Goal: Task Accomplishment & Management: Complete application form

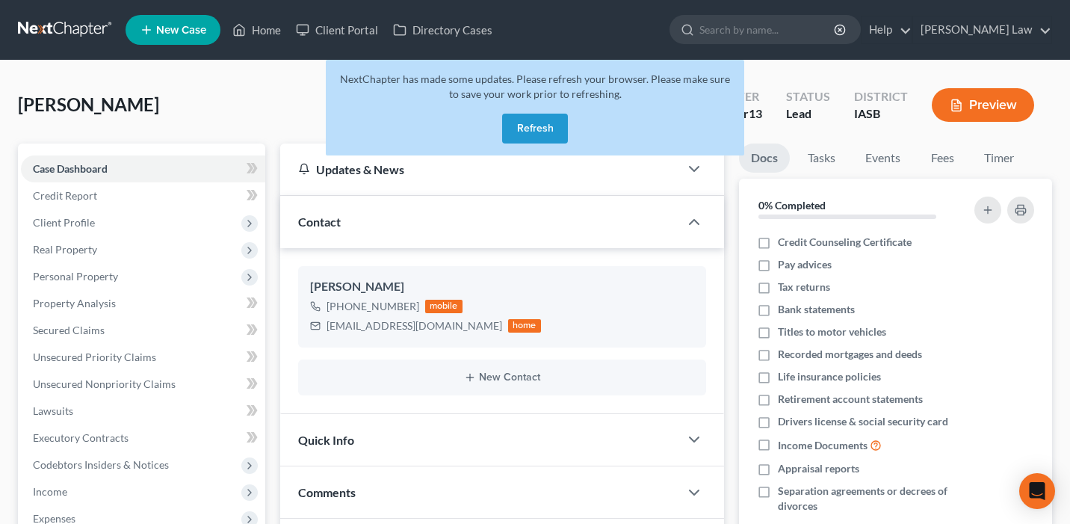
select select "0"
click at [503, 121] on button "Refresh" at bounding box center [535, 129] width 66 height 30
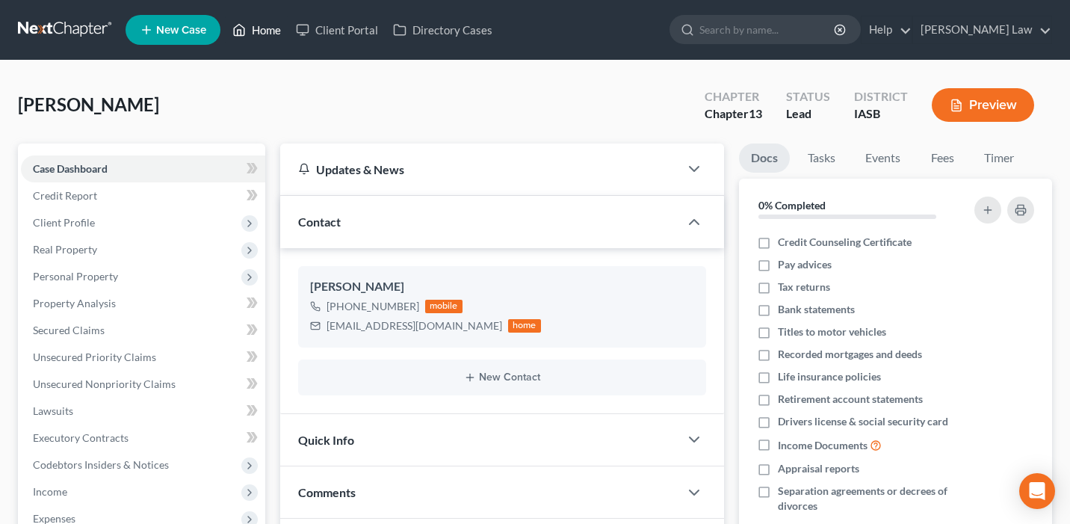
click at [264, 41] on link "Home" at bounding box center [257, 29] width 64 height 27
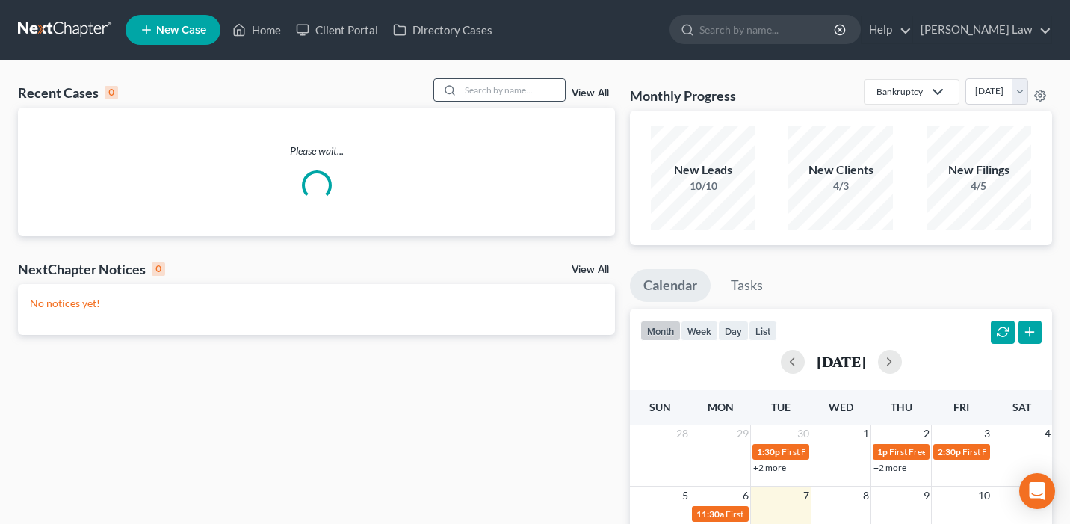
click at [506, 102] on div at bounding box center [500, 89] width 133 height 23
click at [503, 96] on input "search" at bounding box center [512, 90] width 105 height 22
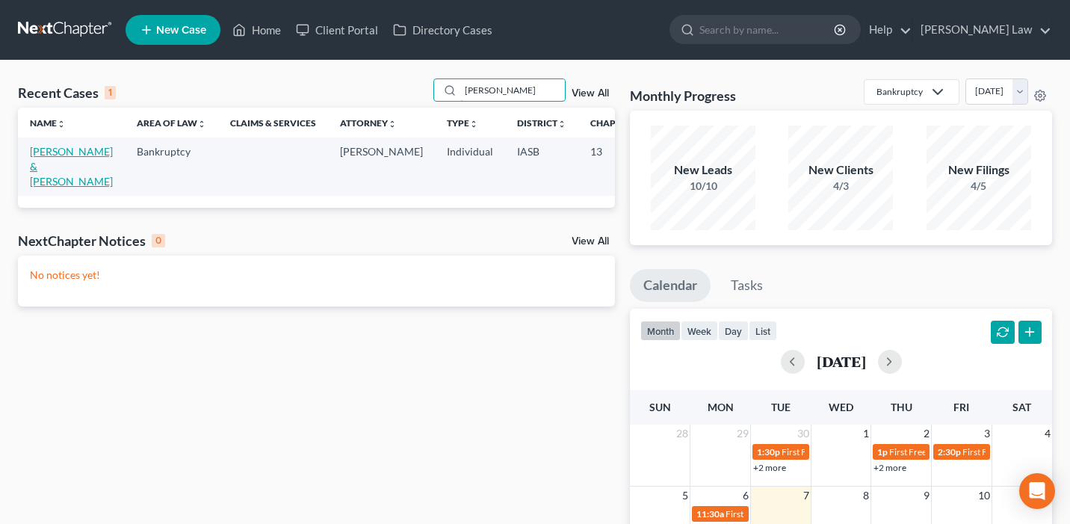
type input "[PERSON_NAME]"
click at [56, 180] on link "[PERSON_NAME] & [PERSON_NAME]" at bounding box center [71, 166] width 83 height 43
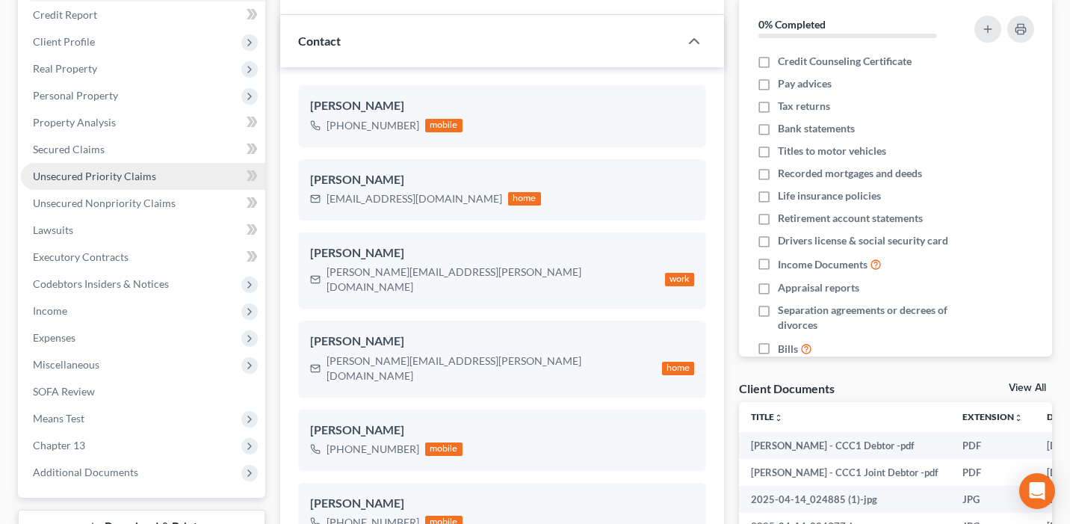
scroll to position [183, 0]
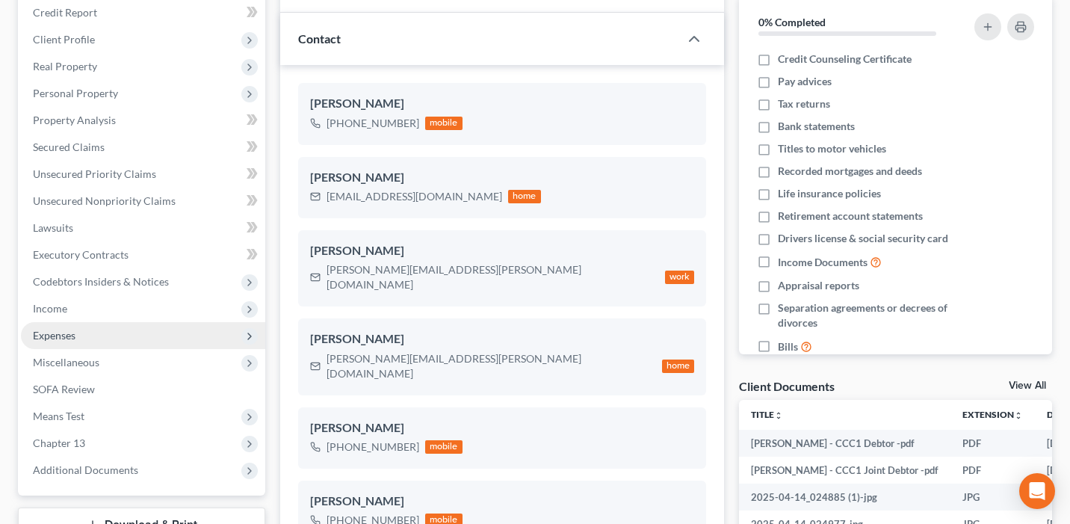
click at [146, 336] on span "Expenses" at bounding box center [143, 335] width 244 height 27
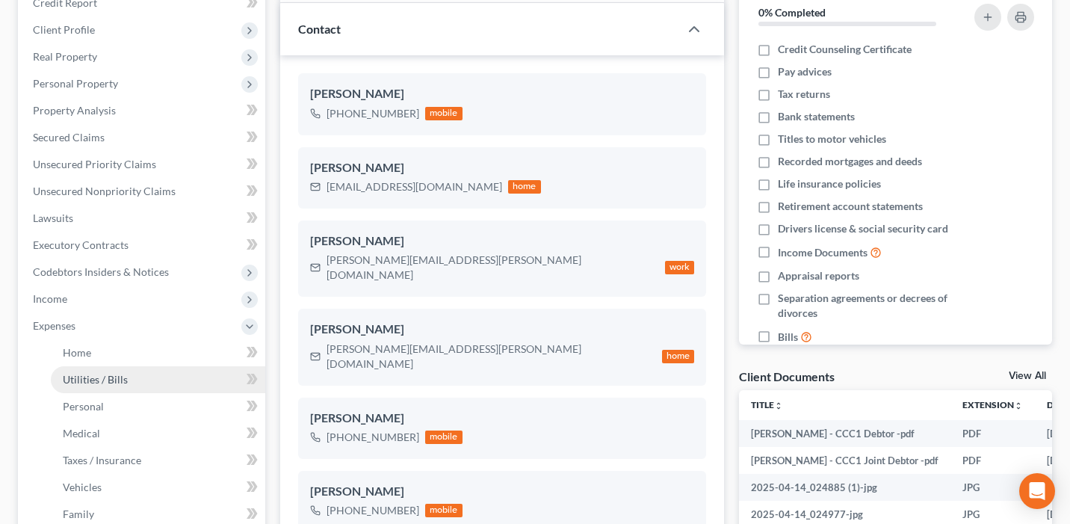
scroll to position [194, 0]
click at [152, 366] on link "Utilities / Bills" at bounding box center [158, 379] width 215 height 27
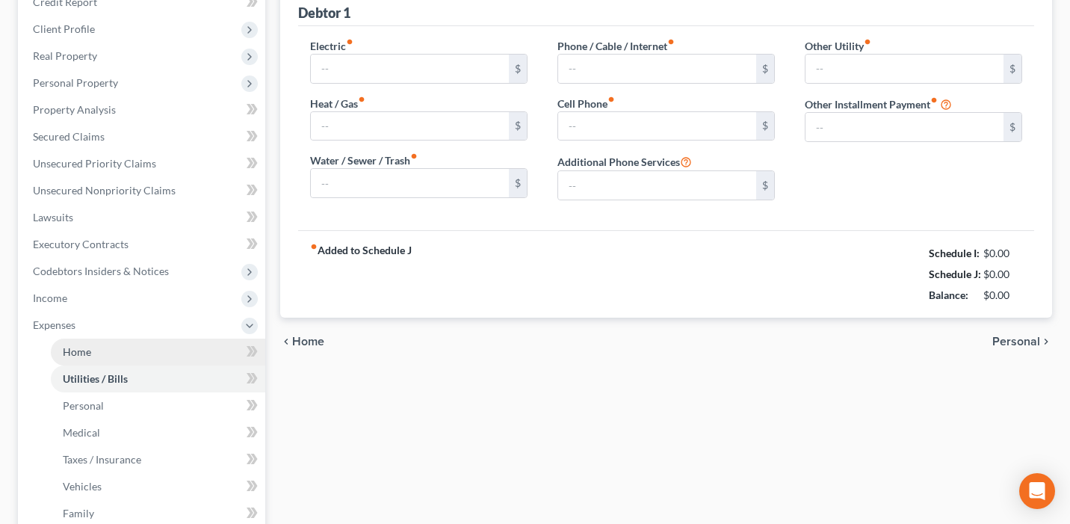
scroll to position [79, 0]
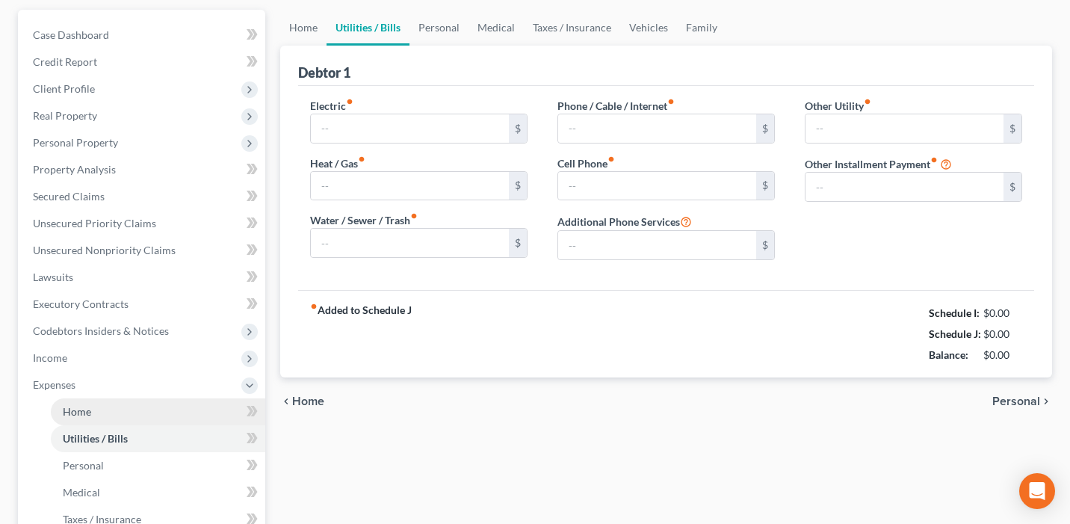
click at [148, 371] on li "Expenses Home Utilities / Bills Personal Medical" at bounding box center [143, 478] width 244 height 215
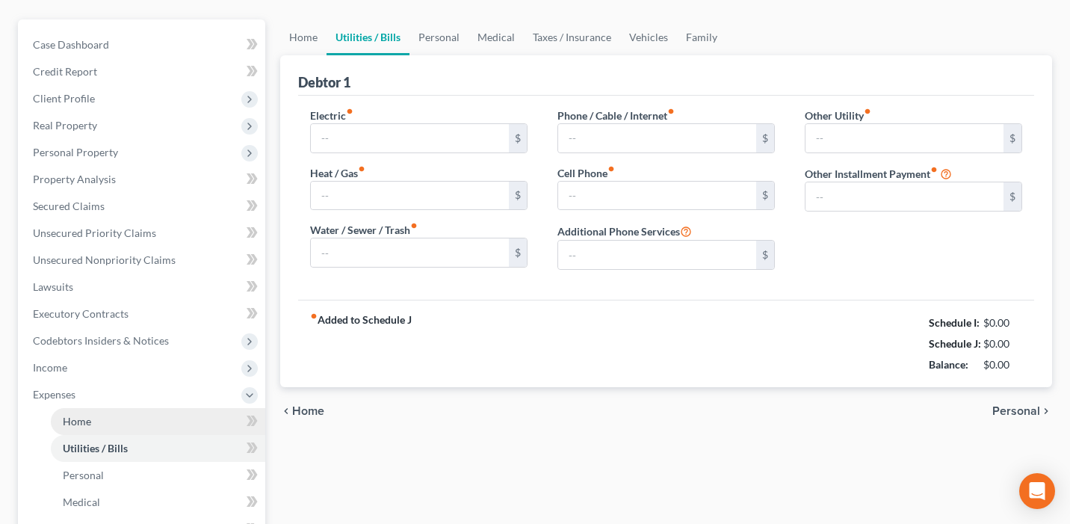
type input "180.00"
type input "225.00"
type input "170.00"
type input "150.00"
type input "375.00"
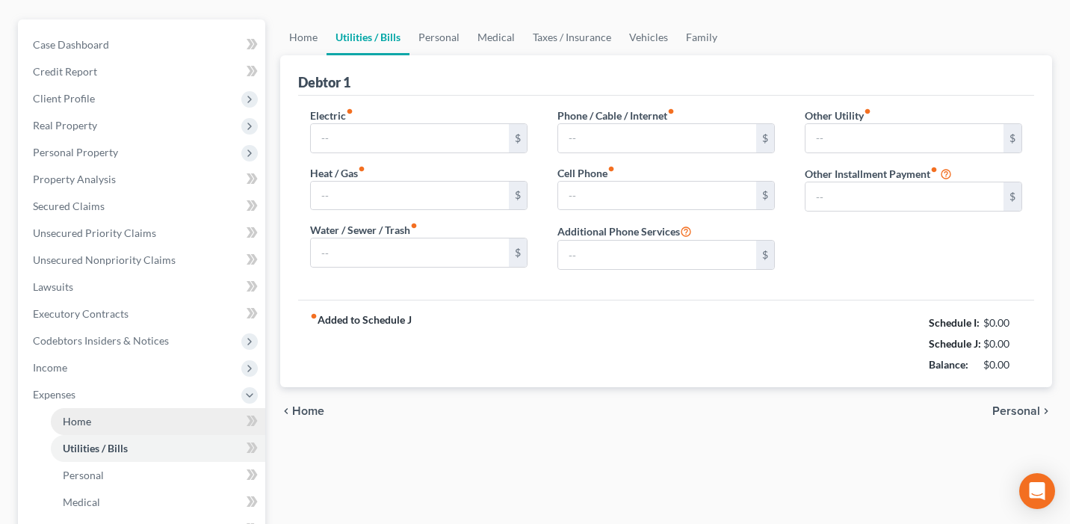
type input "0.00"
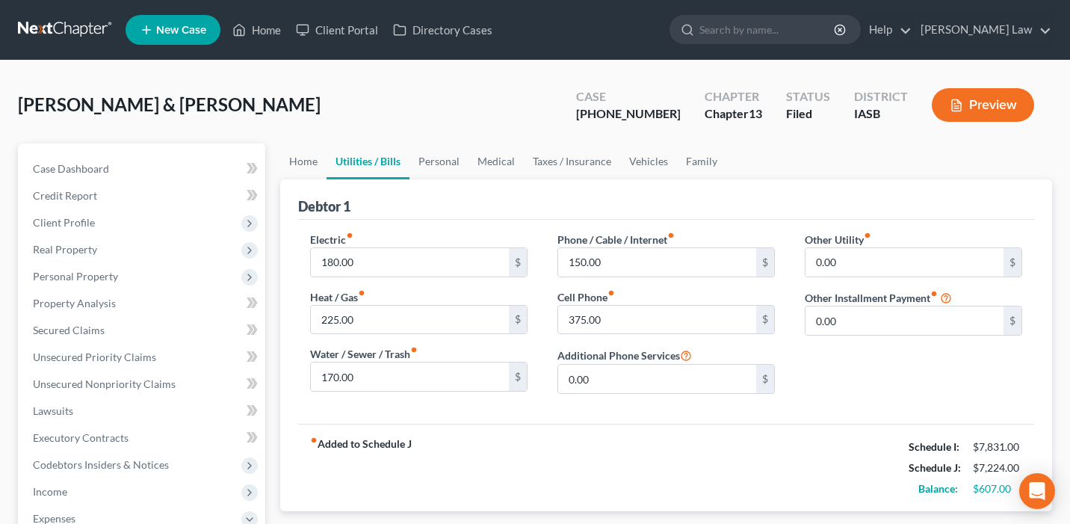
scroll to position [0, 0]
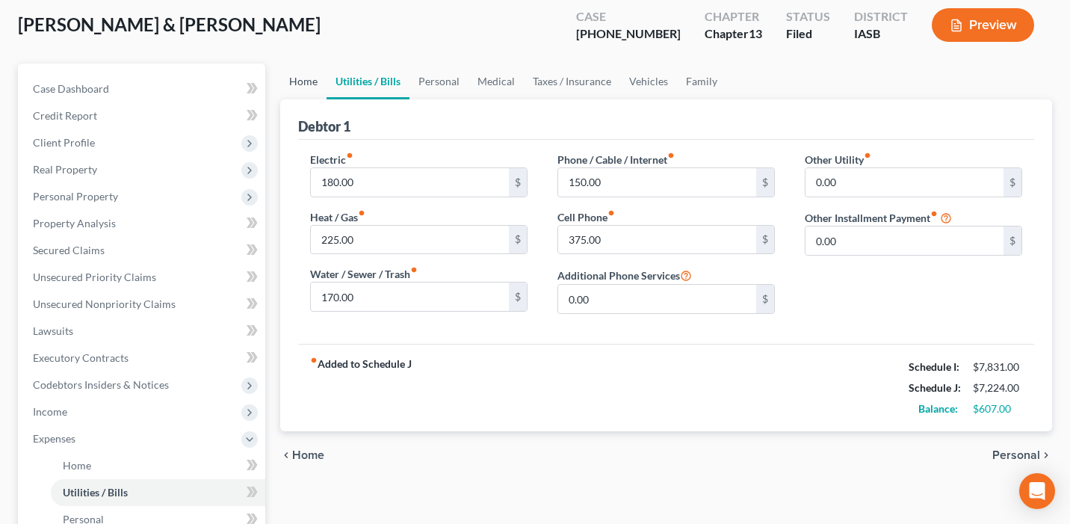
click at [300, 77] on link "Home" at bounding box center [303, 82] width 46 height 36
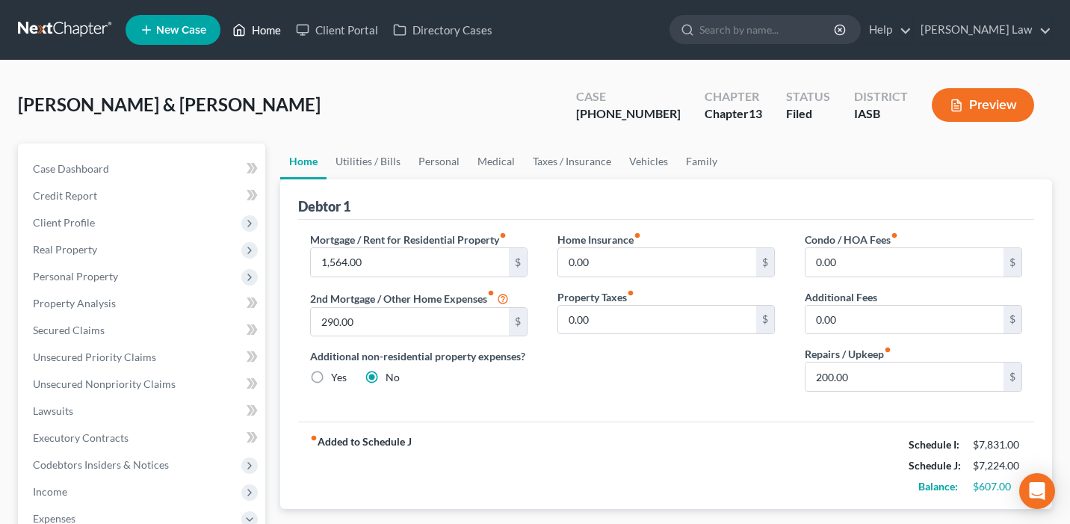
click at [263, 27] on link "Home" at bounding box center [257, 29] width 64 height 27
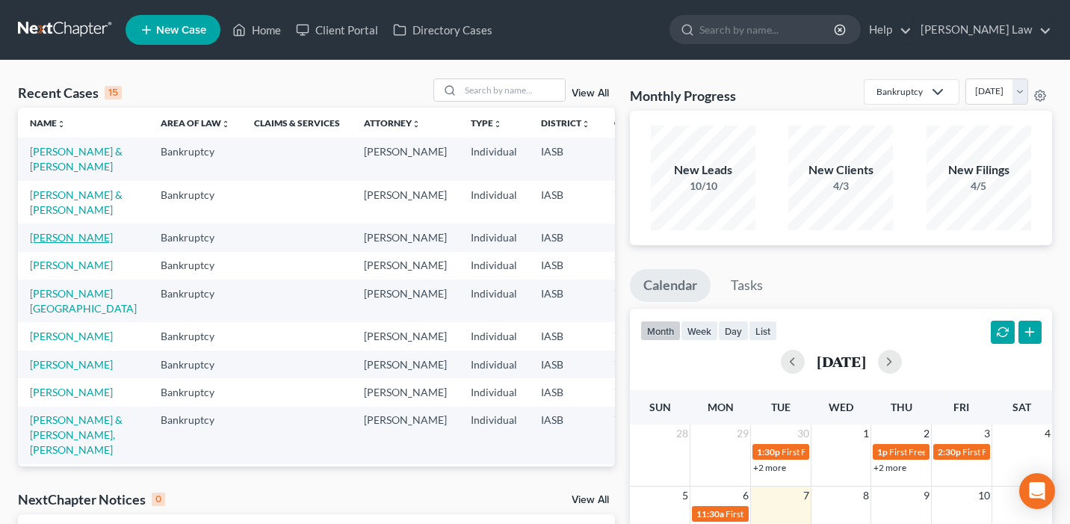
click at [50, 244] on link "[PERSON_NAME]" at bounding box center [71, 237] width 83 height 13
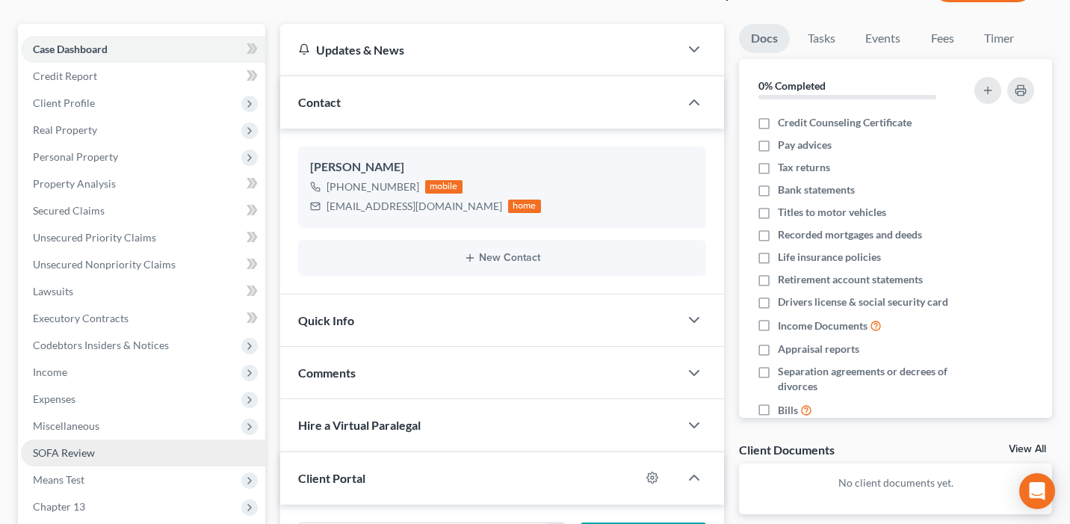
scroll to position [155, 0]
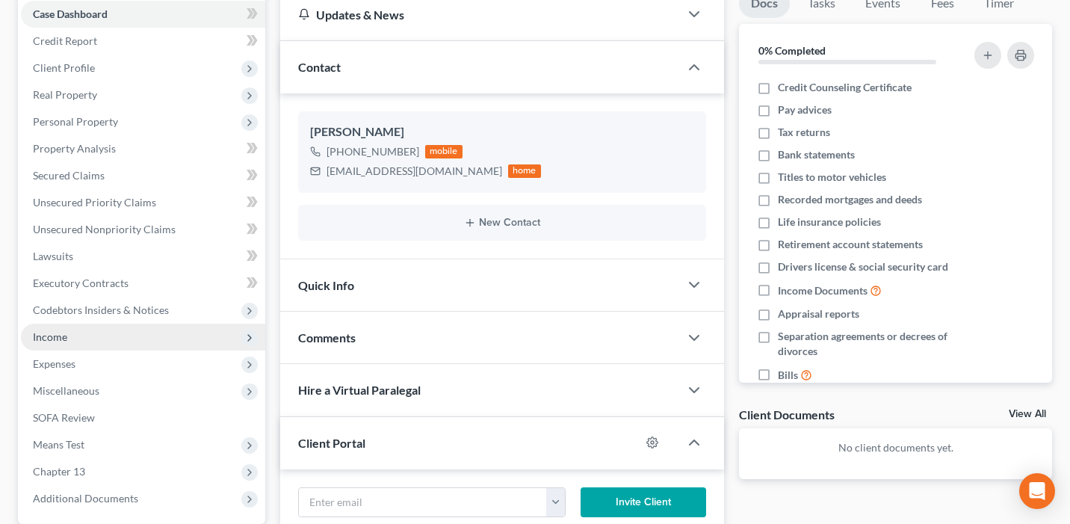
click at [86, 336] on span "Income" at bounding box center [143, 337] width 244 height 27
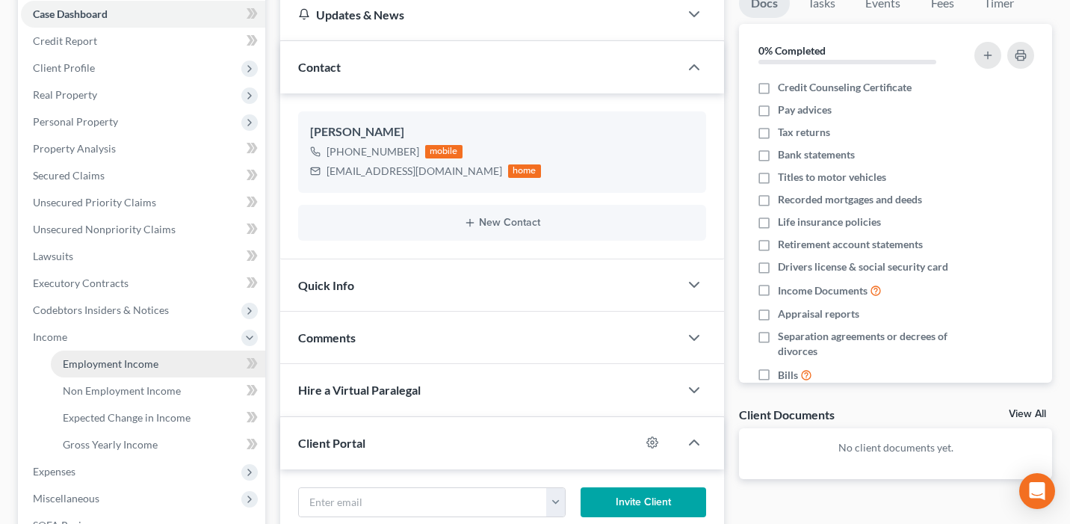
click at [93, 362] on span "Employment Income" at bounding box center [111, 363] width 96 height 13
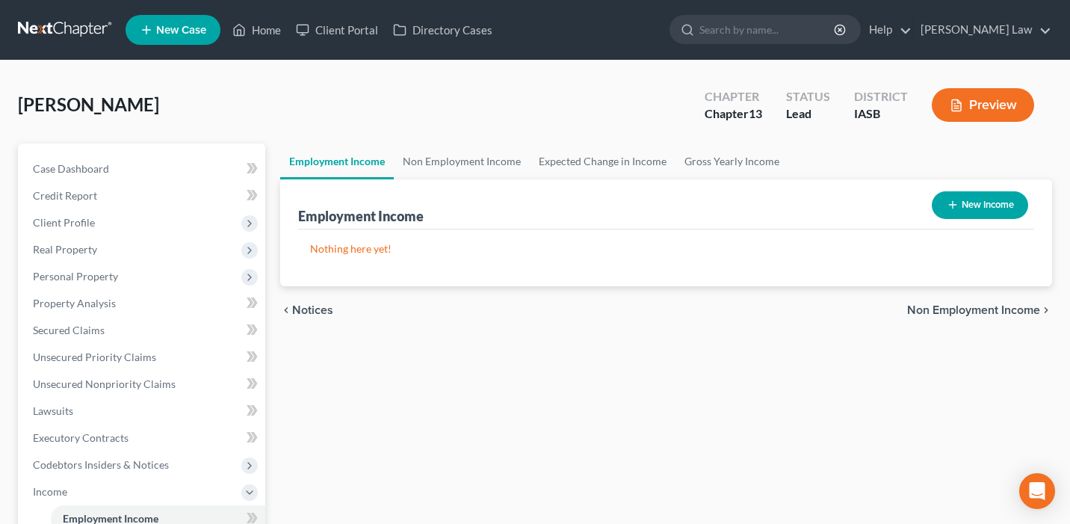
click at [985, 207] on button "New Income" at bounding box center [980, 205] width 96 height 28
select select "0"
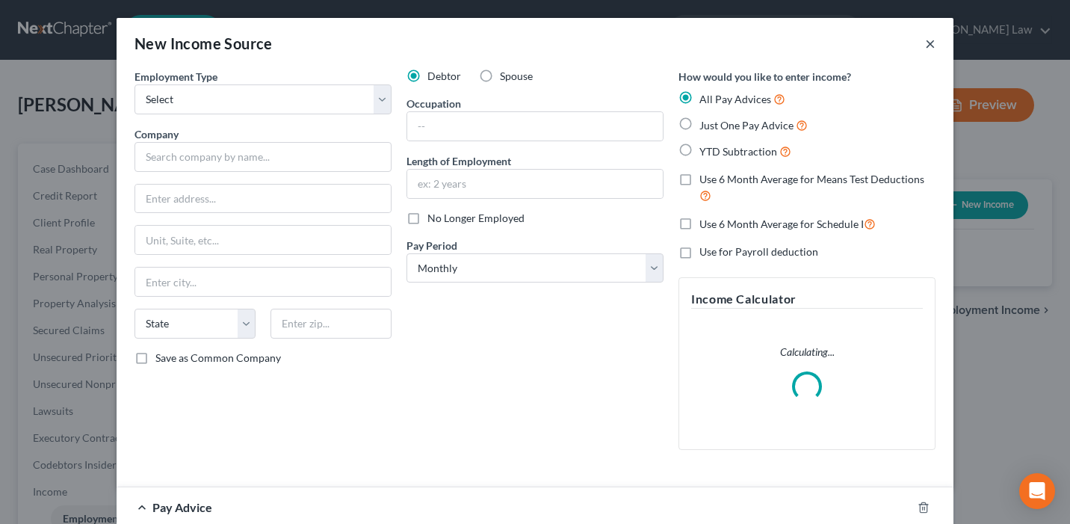
click at [933, 39] on button "×" at bounding box center [930, 43] width 10 height 18
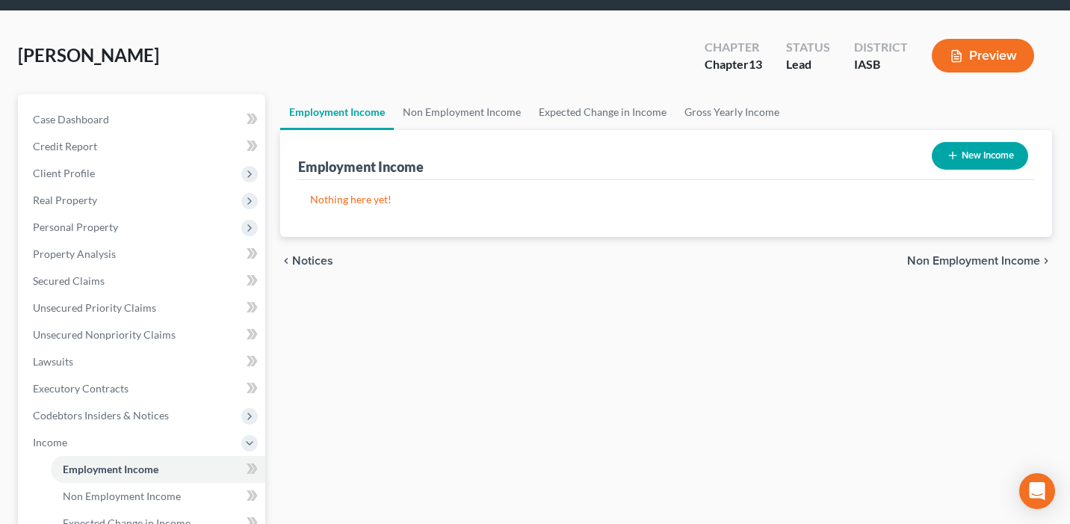
scroll to position [36, 0]
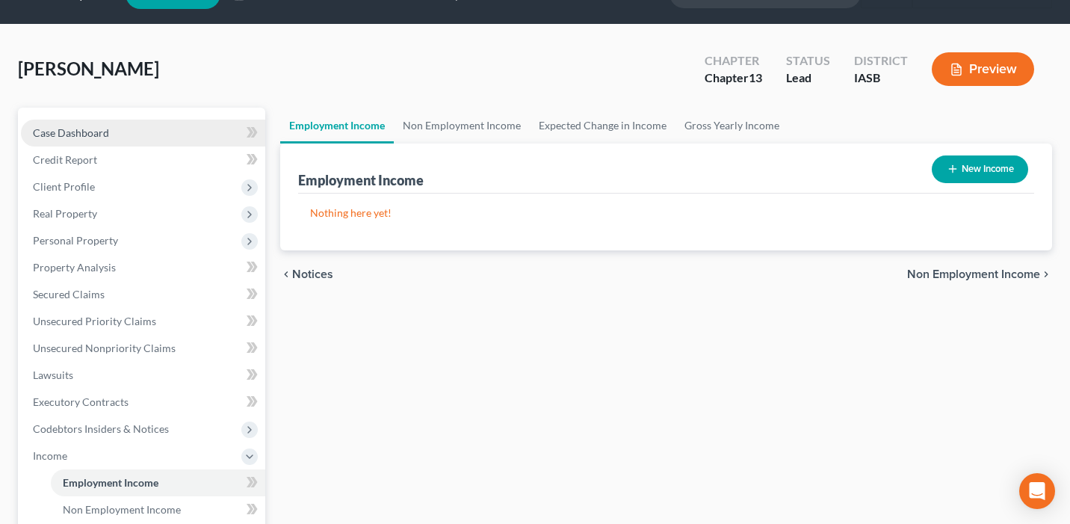
click at [189, 128] on link "Case Dashboard" at bounding box center [143, 133] width 244 height 27
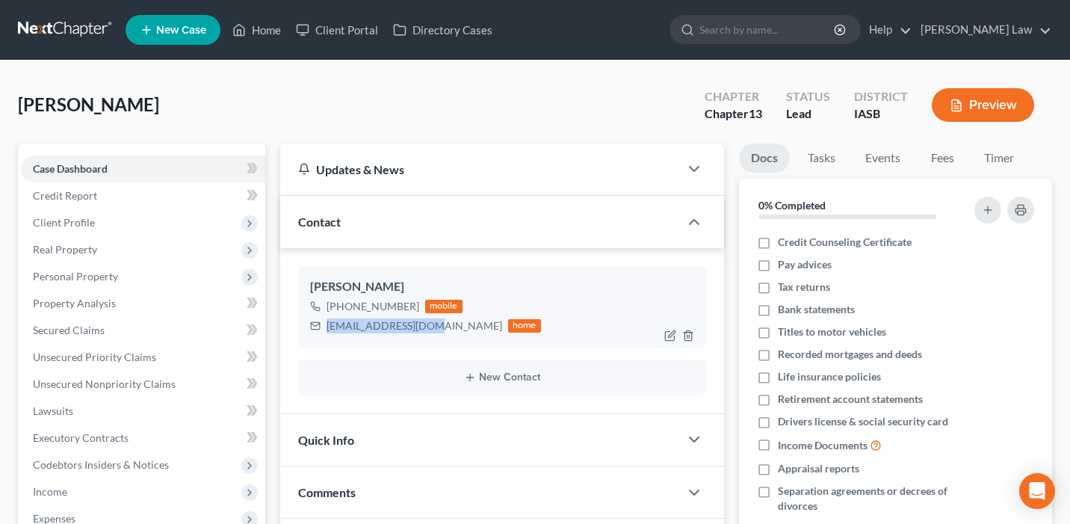
drag, startPoint x: 431, startPoint y: 324, endPoint x: 327, endPoint y: 322, distance: 104.7
click at [327, 322] on div "[EMAIL_ADDRESS][DOMAIN_NAME] home" at bounding box center [425, 325] width 231 height 19
copy div "[EMAIL_ADDRESS][DOMAIN_NAME]"
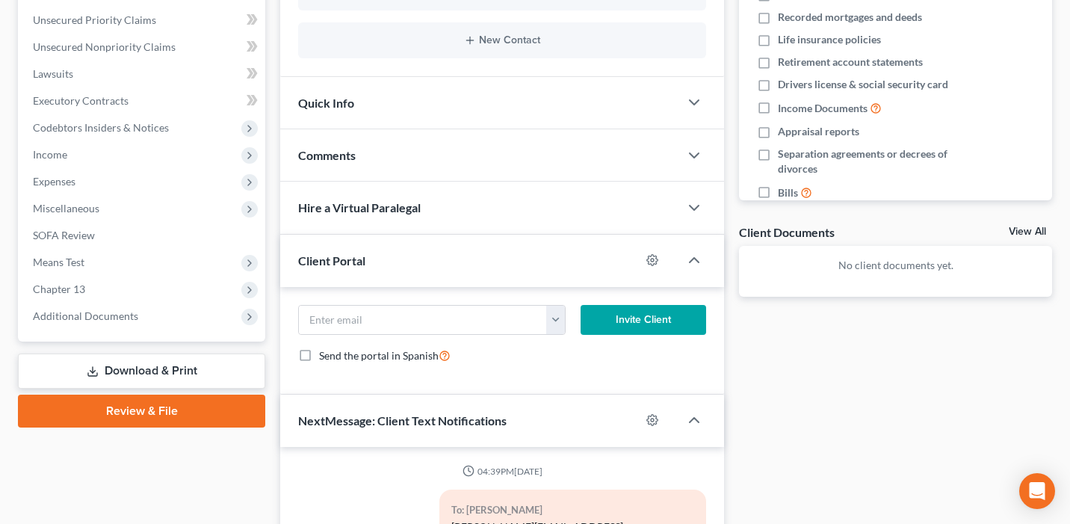
scroll to position [381, 0]
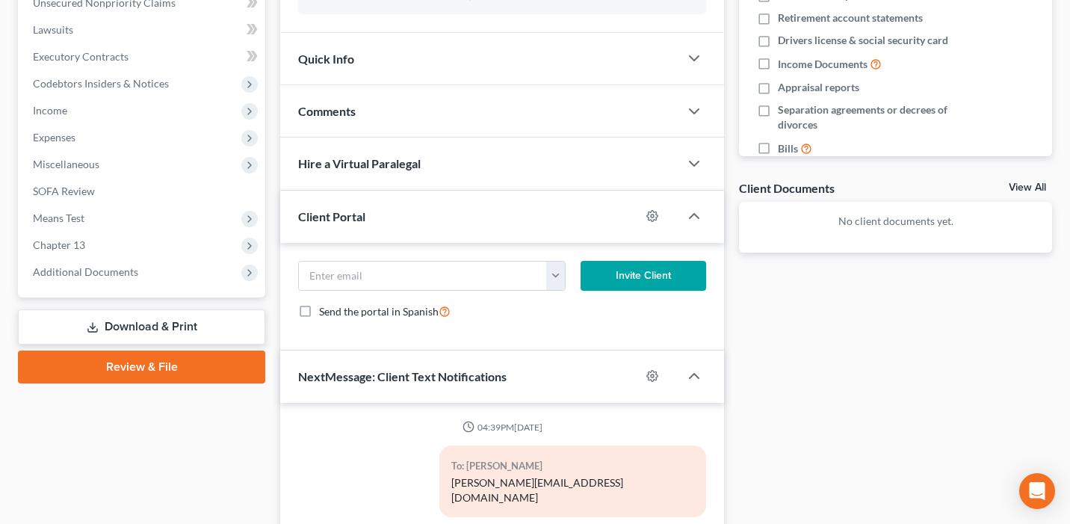
click at [378, 258] on div "[EMAIL_ADDRESS][DOMAIN_NAME] Invite Client Send the portal in Spanish" at bounding box center [502, 297] width 444 height 108
click at [410, 265] on input "email" at bounding box center [423, 276] width 248 height 28
paste input "[EMAIL_ADDRESS][DOMAIN_NAME]"
type input "[EMAIL_ADDRESS][DOMAIN_NAME]"
click at [626, 280] on button "Invite Client" at bounding box center [644, 276] width 126 height 30
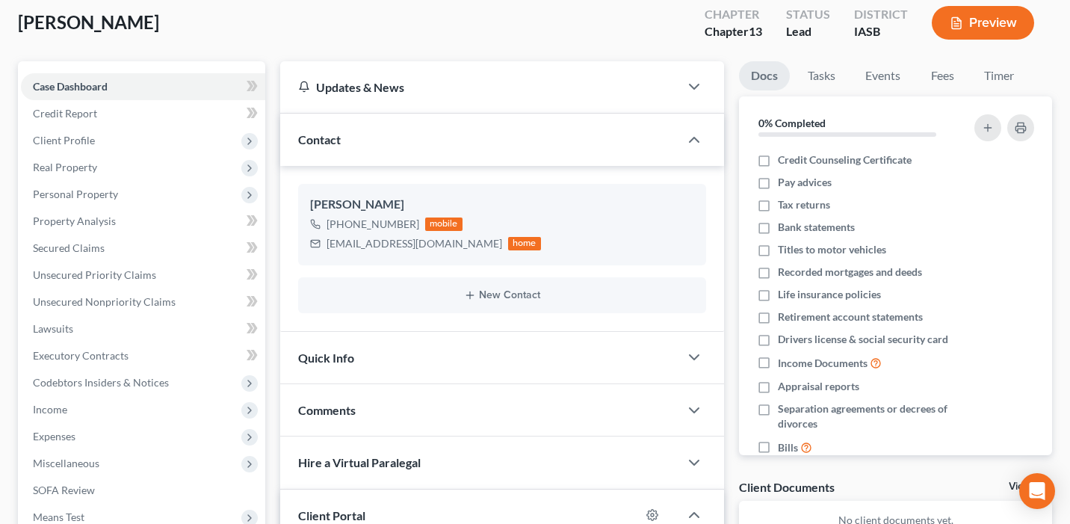
scroll to position [0, 0]
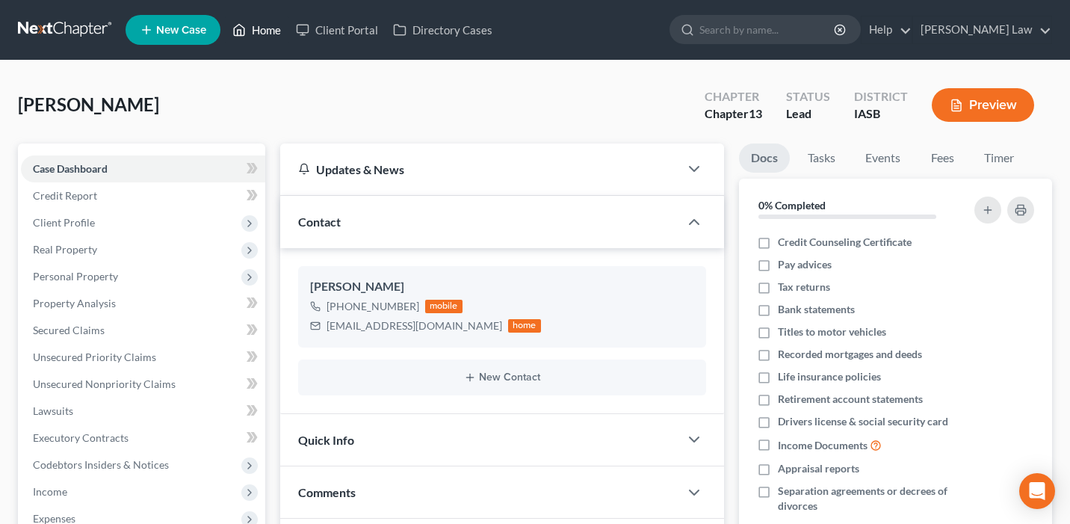
click at [273, 34] on link "Home" at bounding box center [257, 29] width 64 height 27
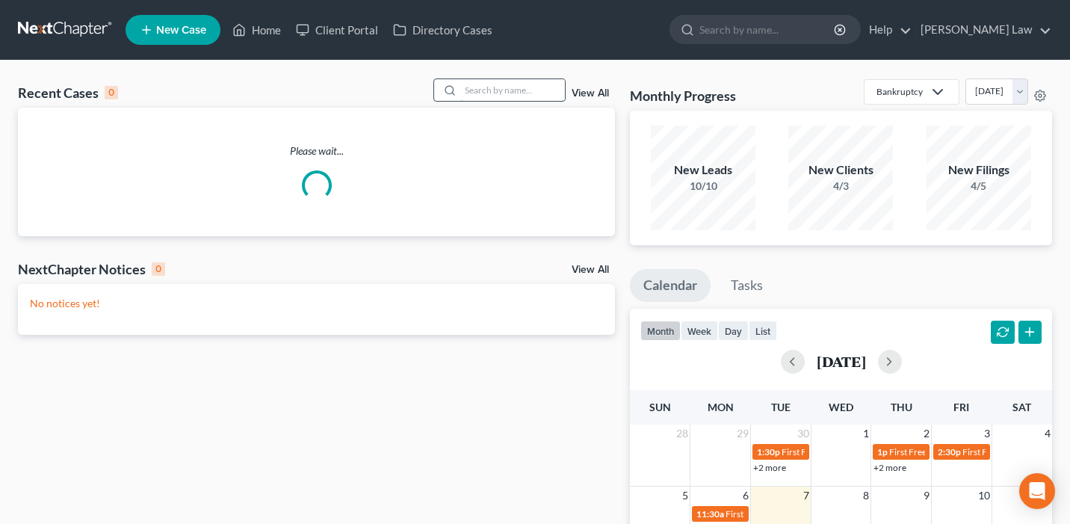
click at [475, 92] on input "search" at bounding box center [512, 90] width 105 height 22
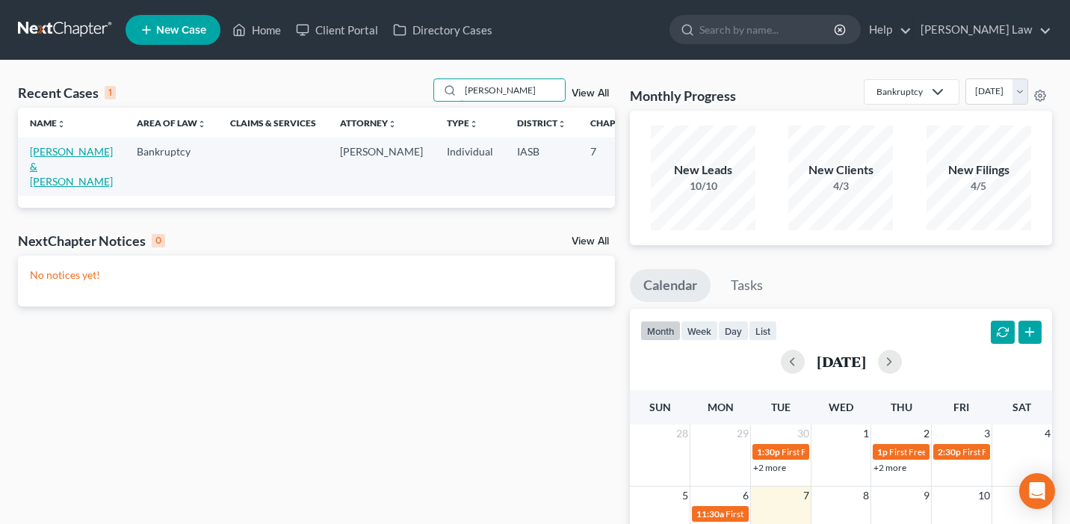
type input "[PERSON_NAME]"
click at [50, 181] on link "[PERSON_NAME] & [PERSON_NAME]" at bounding box center [71, 166] width 83 height 43
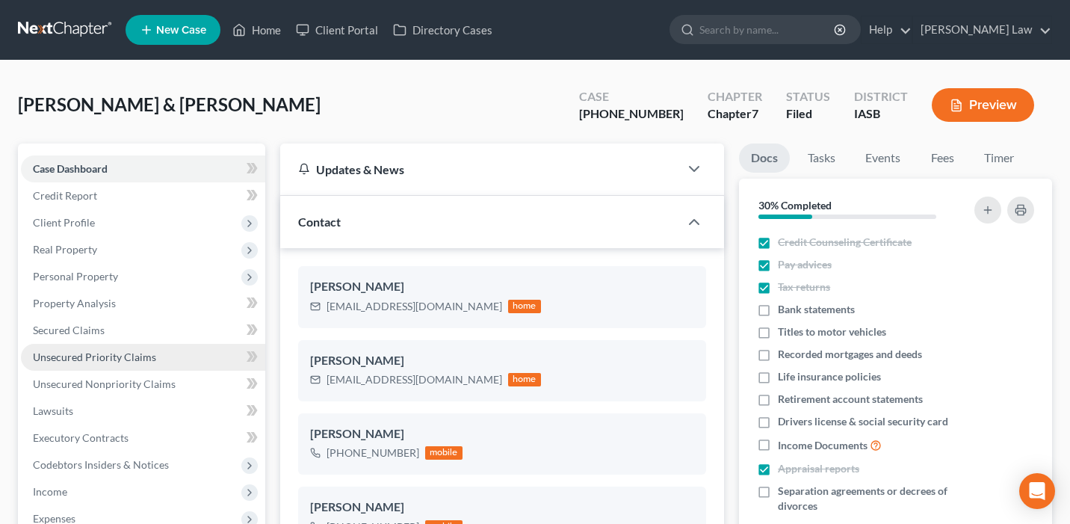
scroll to position [5, 0]
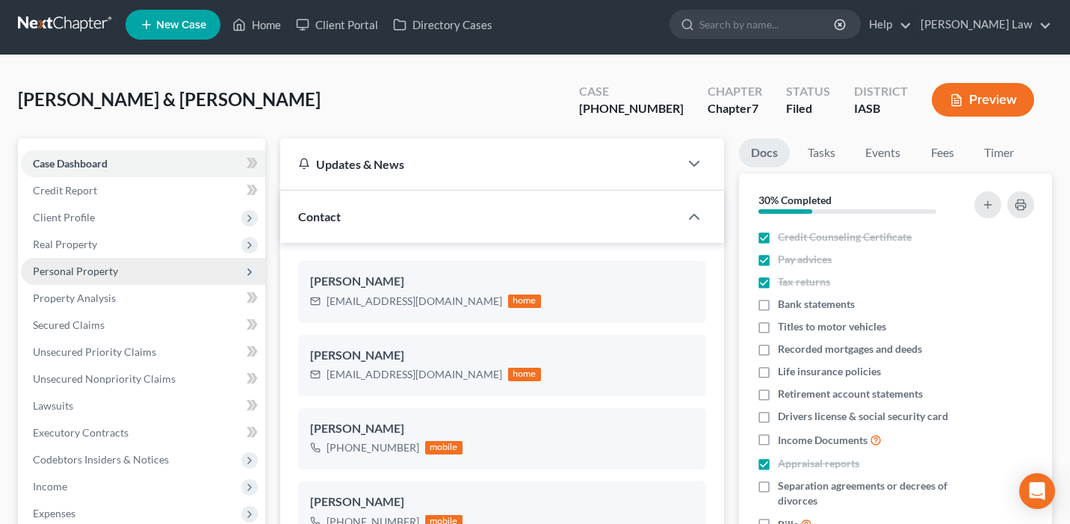
click at [180, 263] on span "Personal Property" at bounding box center [143, 271] width 244 height 27
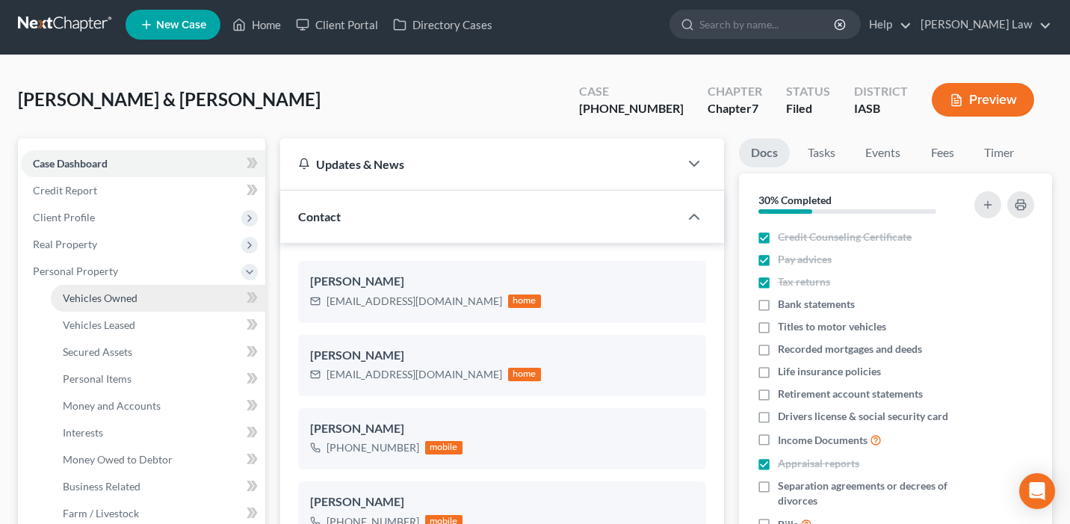
click at [188, 295] on link "Vehicles Owned" at bounding box center [158, 298] width 215 height 27
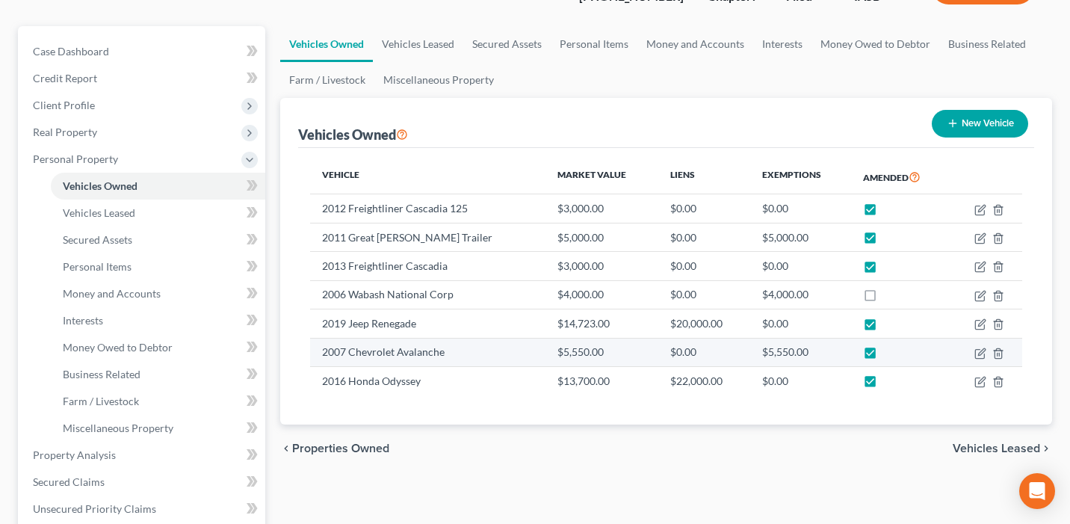
scroll to position [120, 0]
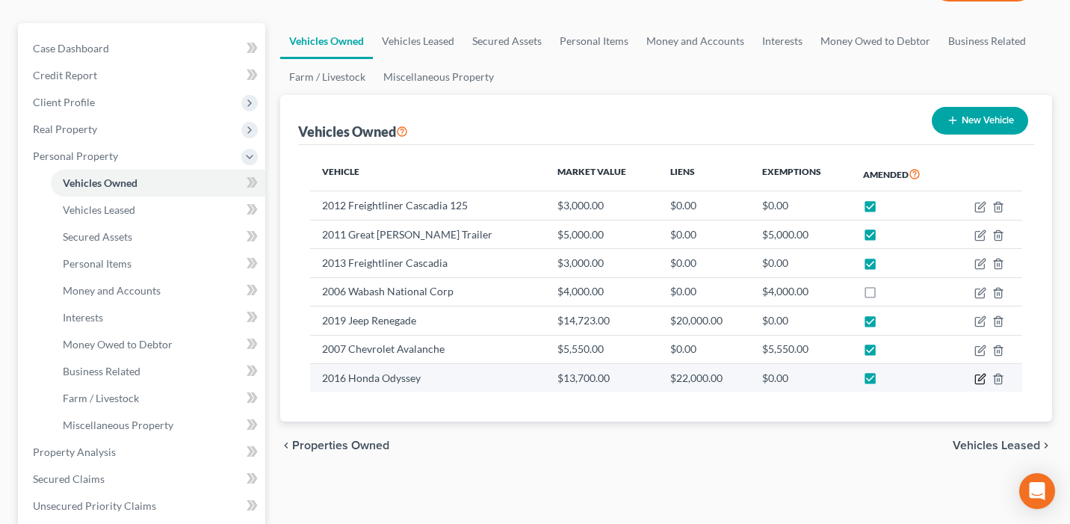
click at [980, 380] on icon "button" at bounding box center [981, 377] width 7 height 7
select select "0"
select select "10"
select select "0"
select select "2"
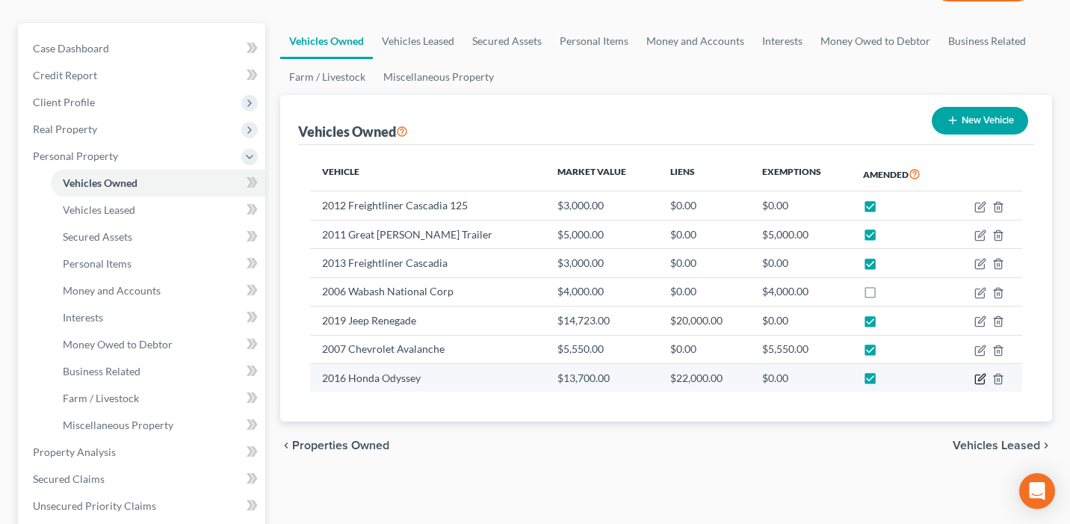
select select "36"
select select "2"
select select "0"
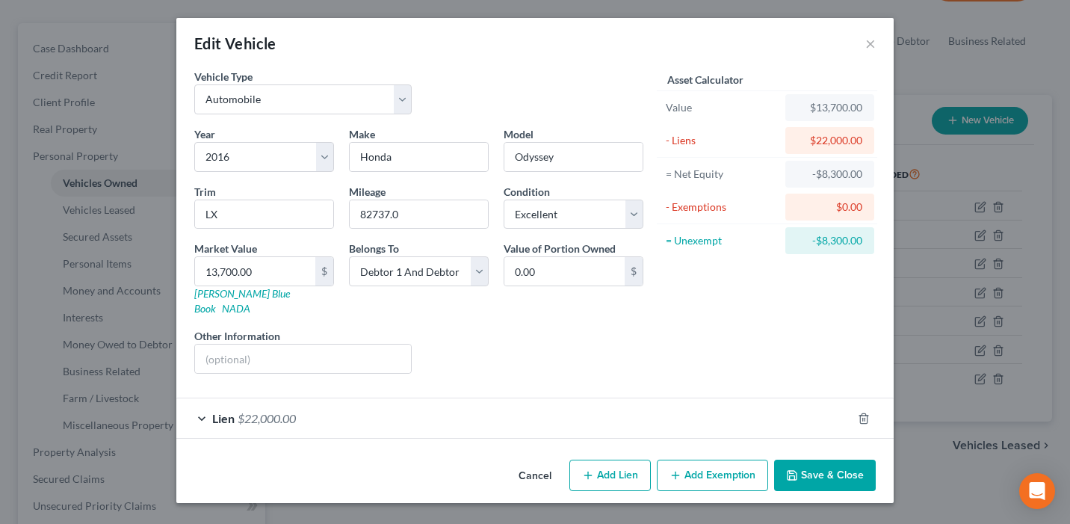
click at [738, 400] on div "Lien $22,000.00" at bounding box center [514, 418] width 676 height 40
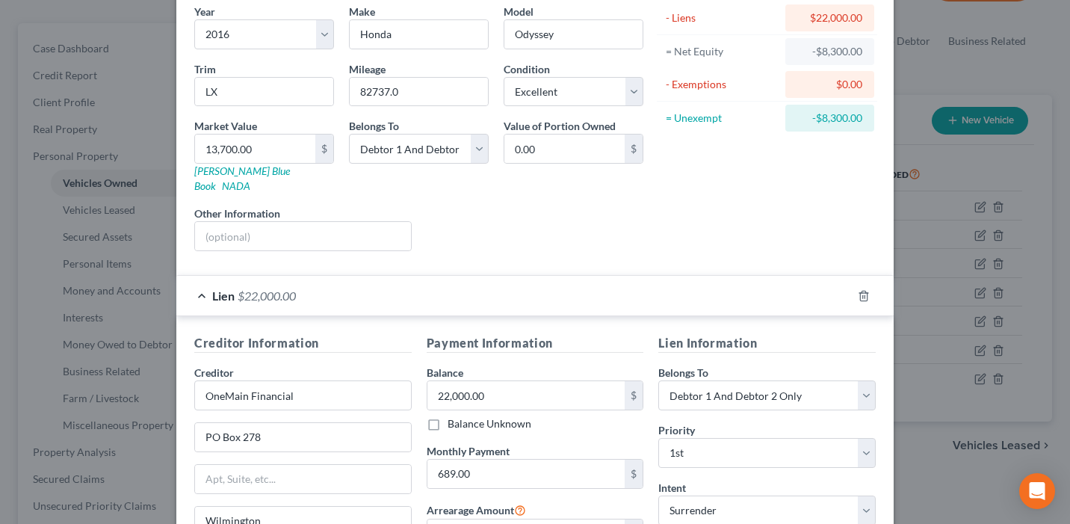
scroll to position [222, 0]
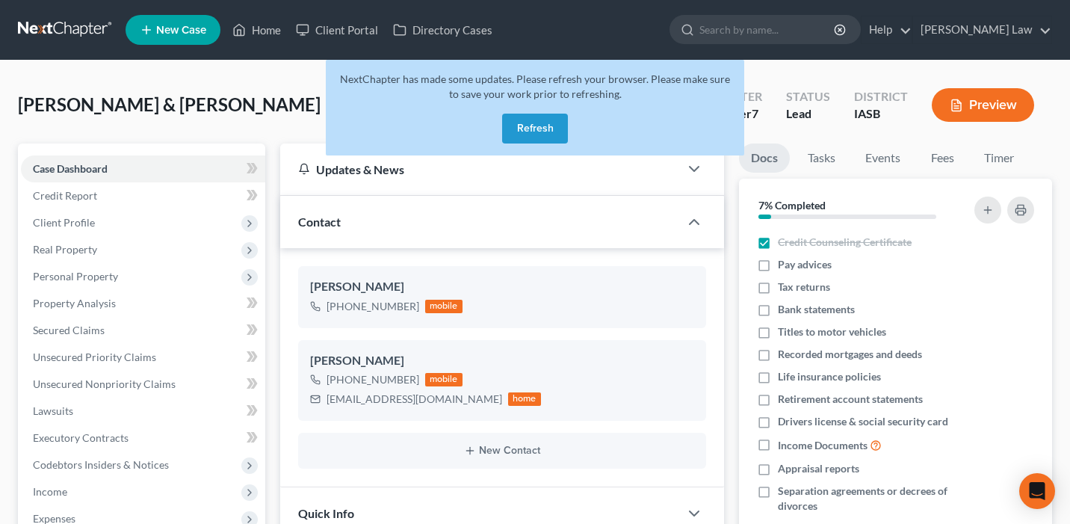
select select "0"
click at [538, 139] on button "Refresh" at bounding box center [535, 129] width 66 height 30
